Goal: Complete application form: Complete application form

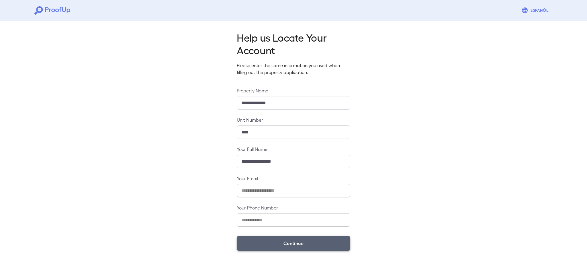
click at [295, 240] on button "Continue" at bounding box center [293, 242] width 113 height 15
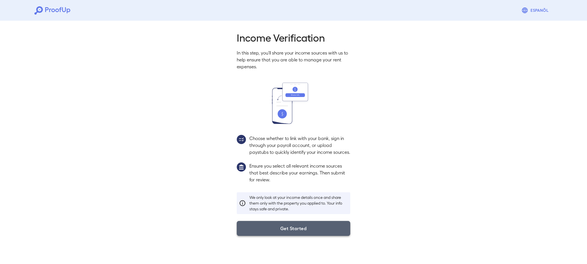
click at [288, 233] on button "Get Started" at bounding box center [293, 228] width 113 height 15
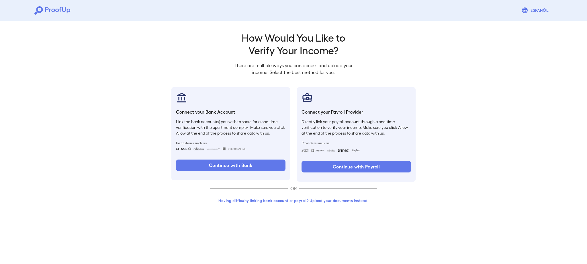
click at [281, 200] on button "Having difficulty linking bank account or payroll? Upload your documents instea…" at bounding box center [293, 200] width 167 height 10
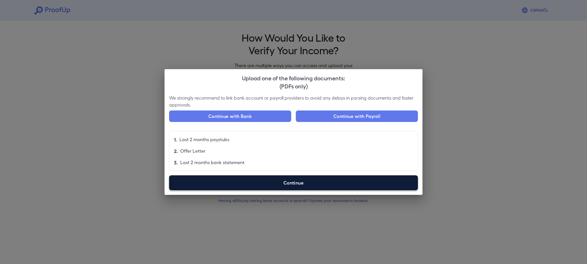
click at [321, 181] on label "Continue" at bounding box center [293, 182] width 249 height 15
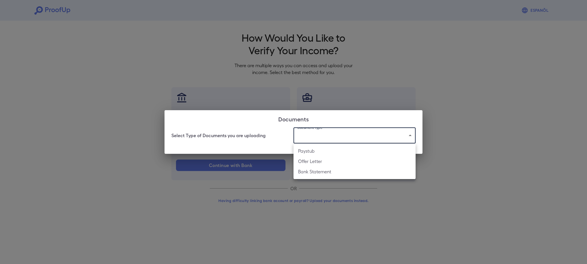
click at [340, 133] on body "Espanõl Go back How Would You Like to Verify Your Income? There are multiple wa…" at bounding box center [293, 109] width 587 height 219
click at [321, 158] on li "Offer Letter" at bounding box center [354, 161] width 122 height 10
type input "**********"
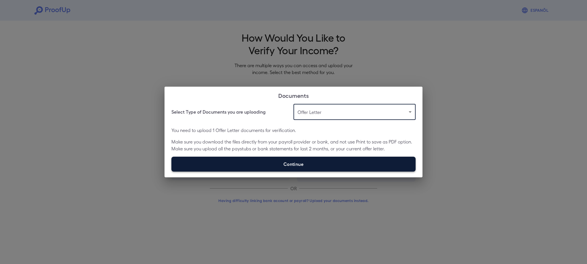
click at [293, 162] on label "Continue" at bounding box center [293, 163] width 244 height 15
click at [172, 171] on input "Continue" at bounding box center [171, 171] width 0 height 0
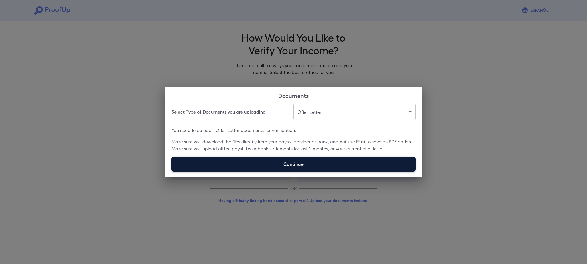
click at [305, 161] on label "Continue" at bounding box center [293, 163] width 244 height 15
click at [172, 171] on input "Continue" at bounding box center [171, 171] width 0 height 0
type input "**********"
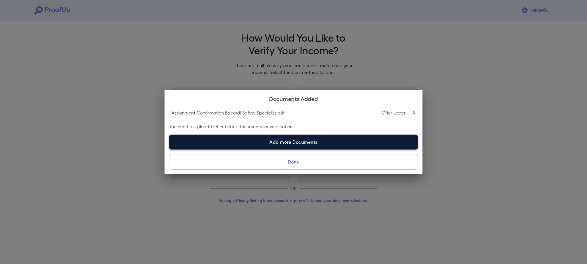
click at [315, 146] on label "Add more Documents" at bounding box center [293, 141] width 249 height 15
click at [169, 149] on input "Add more Documents" at bounding box center [169, 149] width 0 height 0
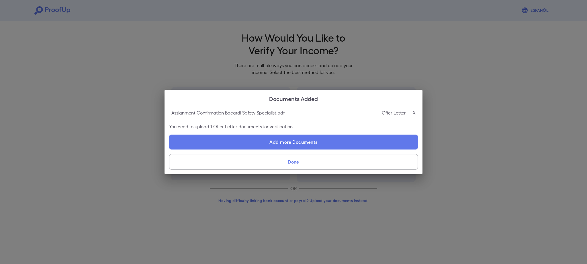
click at [321, 162] on button "Done" at bounding box center [293, 161] width 249 height 15
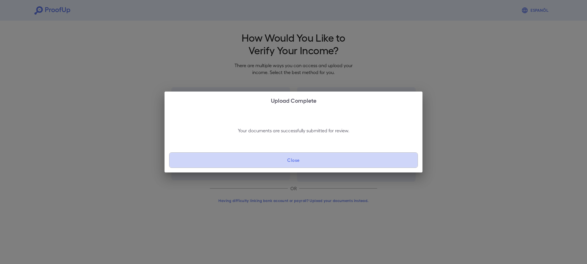
click at [321, 162] on button "Close" at bounding box center [293, 159] width 249 height 15
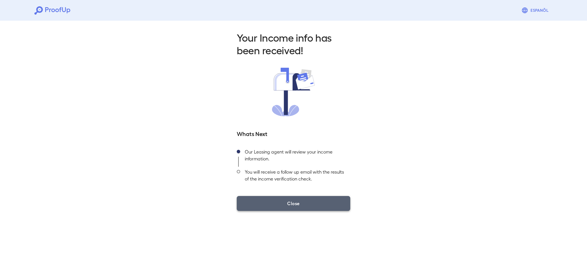
click at [310, 198] on button "Close" at bounding box center [293, 203] width 113 height 15
click at [306, 208] on button "Close" at bounding box center [293, 203] width 113 height 15
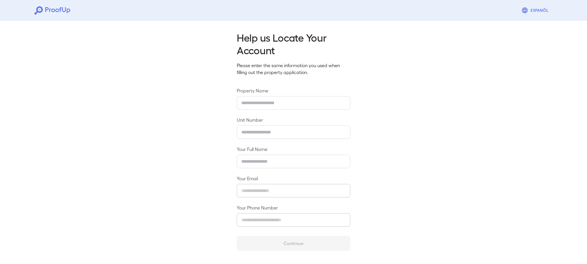
type input "**********"
type input "****"
type input "**********"
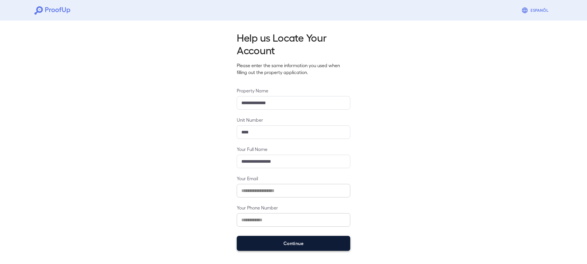
click at [319, 242] on button "Continue" at bounding box center [293, 242] width 113 height 15
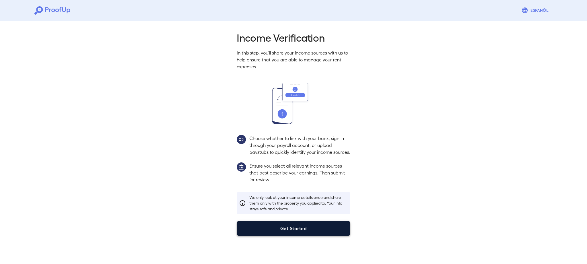
click at [302, 234] on button "Get Started" at bounding box center [293, 228] width 113 height 15
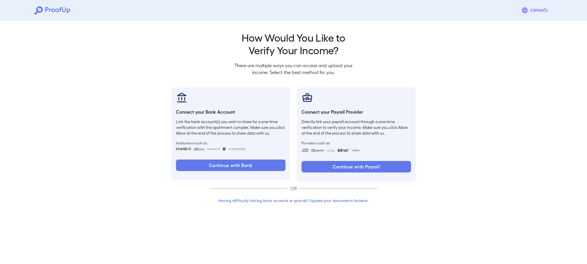
click at [284, 200] on button "Having difficulty linking bank account or payroll? Upload your documents instea…" at bounding box center [293, 200] width 167 height 10
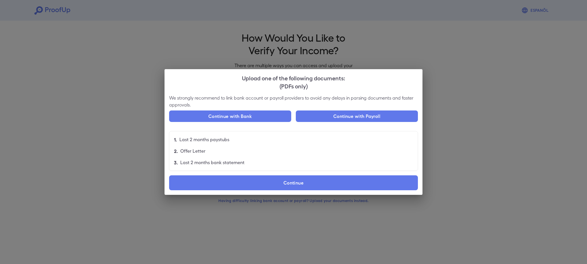
click at [284, 188] on label "Continue" at bounding box center [293, 182] width 249 height 15
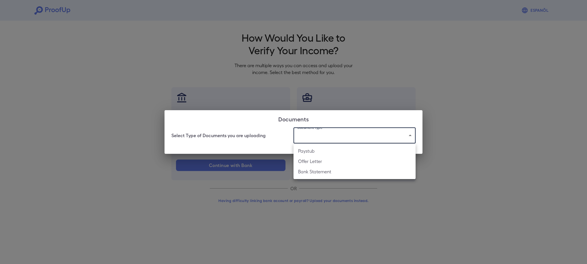
drag, startPoint x: 311, startPoint y: 142, endPoint x: 315, endPoint y: 136, distance: 7.0
click at [314, 138] on body "Espanõl Go back How Would You Like to Verify Your Income? There are multiple wa…" at bounding box center [293, 109] width 587 height 219
click at [315, 136] on div at bounding box center [293, 132] width 587 height 264
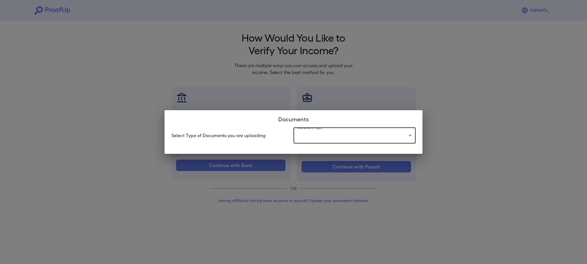
click at [315, 136] on body "Espanõl Go back How Would You Like to Verify Your Income? There are multiple wa…" at bounding box center [293, 109] width 587 height 219
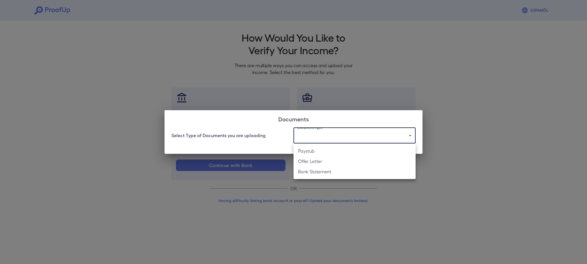
click at [316, 148] on li "Paystub" at bounding box center [354, 151] width 122 height 10
type input "*******"
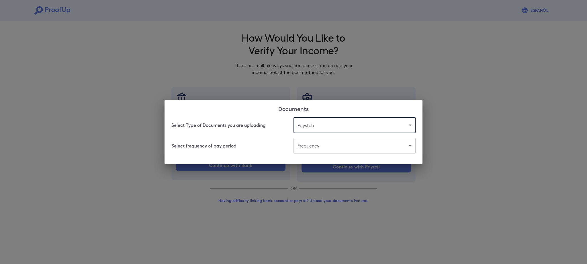
click at [315, 146] on body "Espanõl Go back How Would You Like to Verify Your Income? There are multiple wa…" at bounding box center [293, 109] width 587 height 219
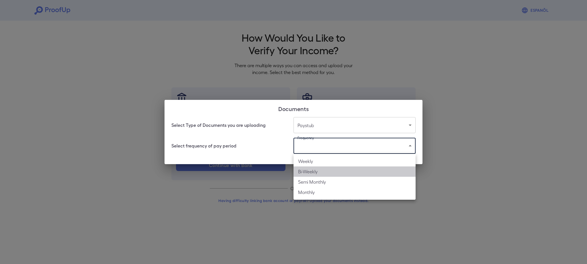
click at [315, 169] on li "Bi-Weekly" at bounding box center [354, 171] width 122 height 10
type input "*********"
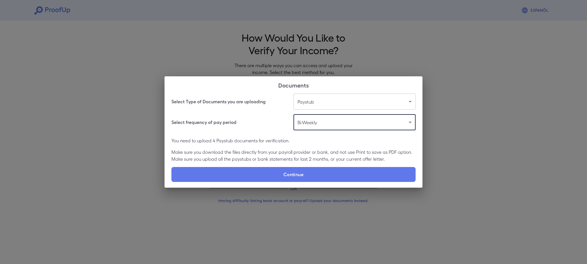
click at [315, 169] on label "Continue" at bounding box center [293, 174] width 244 height 15
click at [172, 181] on input "Continue" at bounding box center [171, 181] width 0 height 0
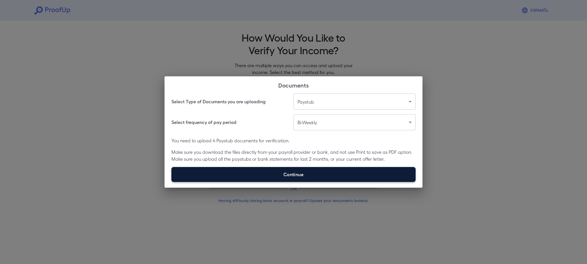
type input "**********"
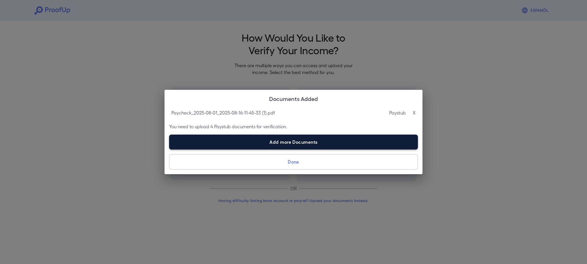
click at [328, 147] on label "Add more Documents" at bounding box center [293, 141] width 249 height 15
click at [169, 149] on input "Add more Documents" at bounding box center [169, 149] width 0 height 0
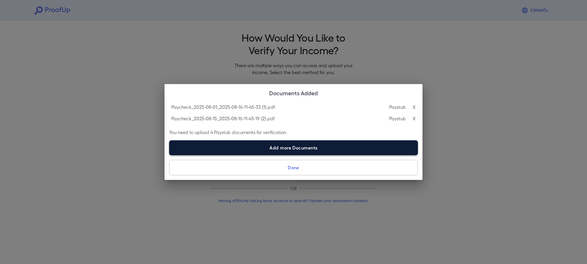
click at [316, 148] on label "Add more Documents" at bounding box center [293, 147] width 249 height 15
click at [169, 155] on input "Add more Documents" at bounding box center [169, 155] width 0 height 0
type input "**********"
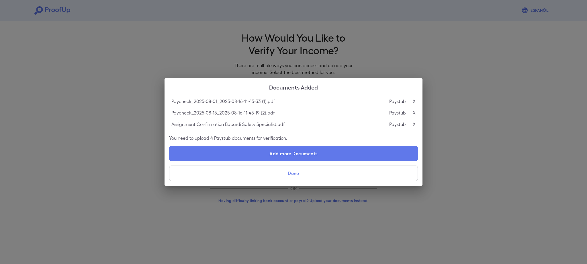
click at [397, 126] on p "Paystub" at bounding box center [397, 124] width 17 height 7
click at [321, 172] on button "Done" at bounding box center [293, 172] width 249 height 15
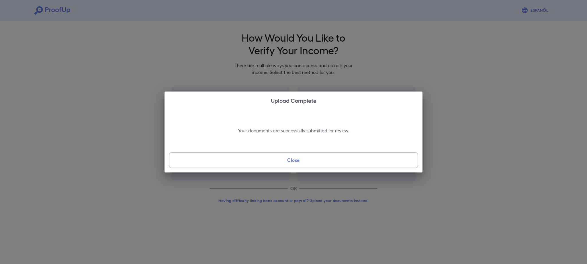
click at [323, 162] on button "Close" at bounding box center [293, 159] width 249 height 15
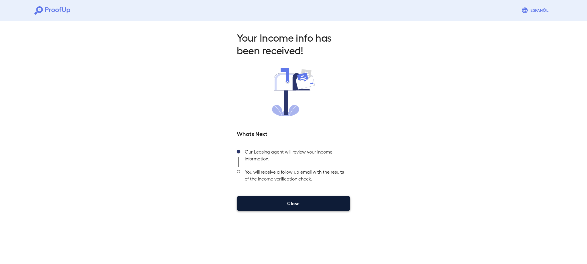
click at [317, 202] on button "Close" at bounding box center [293, 203] width 113 height 15
click at [318, 201] on button "Close" at bounding box center [293, 203] width 113 height 15
